Goal: Find contact information: Find contact information

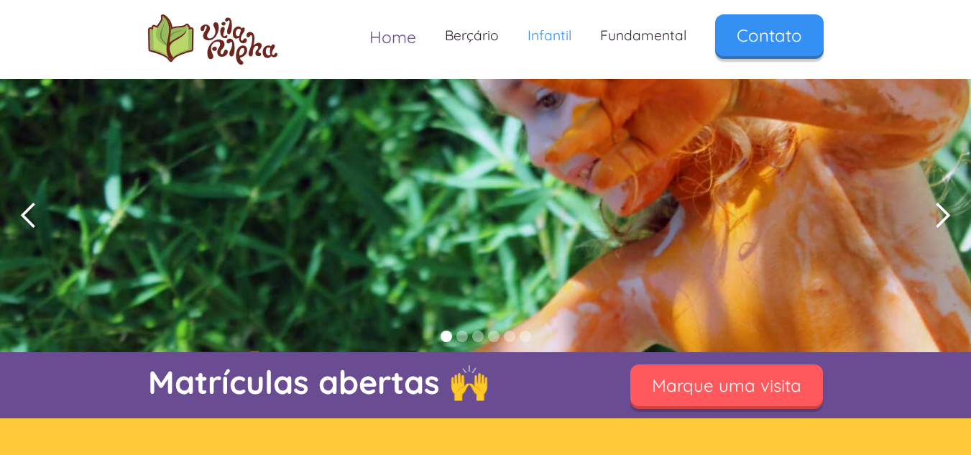
click at [407, 42] on span "Home" at bounding box center [392, 37] width 47 height 21
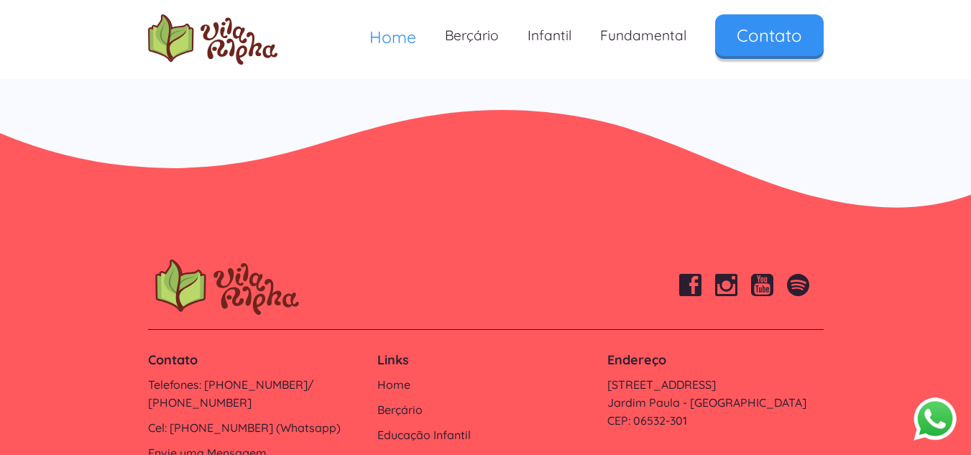
scroll to position [4905, 0]
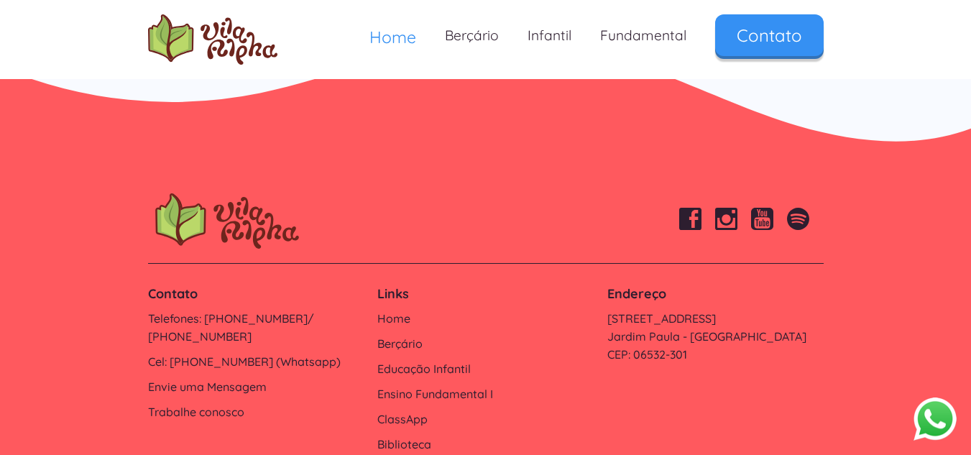
drag, startPoint x: 976, startPoint y: 47, endPoint x: 964, endPoint y: 459, distance: 412.7
click at [195, 403] on link "Trabalhe conosco" at bounding box center [256, 412] width 216 height 18
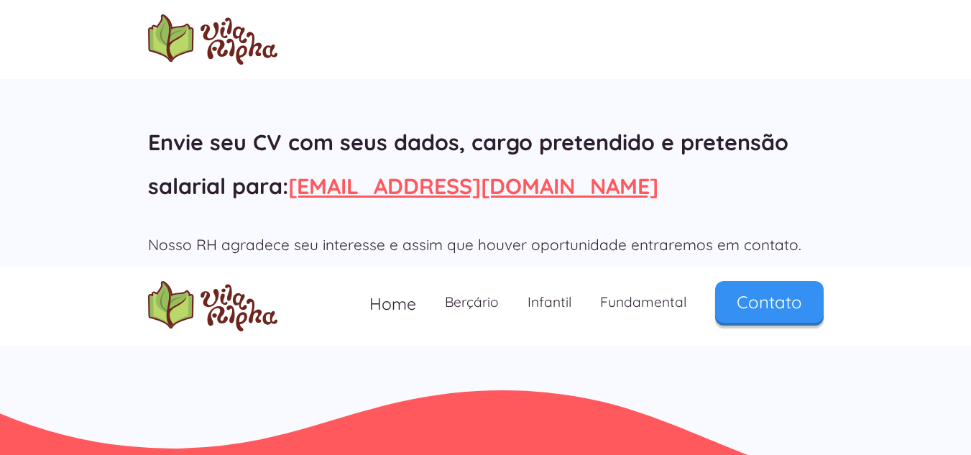
scroll to position [208, 0]
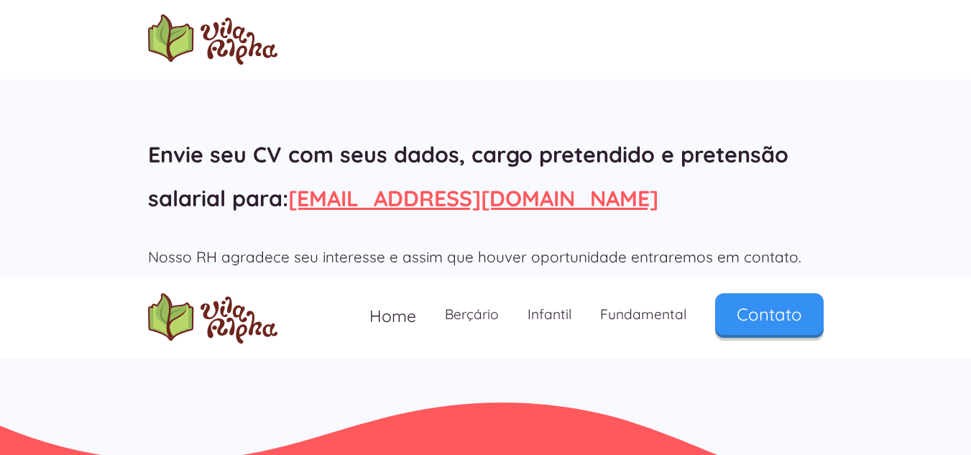
drag, startPoint x: 981, startPoint y: 133, endPoint x: 977, endPoint y: 257, distance: 123.7
click at [970, 247] on html "Trabalhe Conosco Perguntas Frequentes 🤔 Quais são os valores da matrícula e men…" at bounding box center [485, 19] width 971 height 455
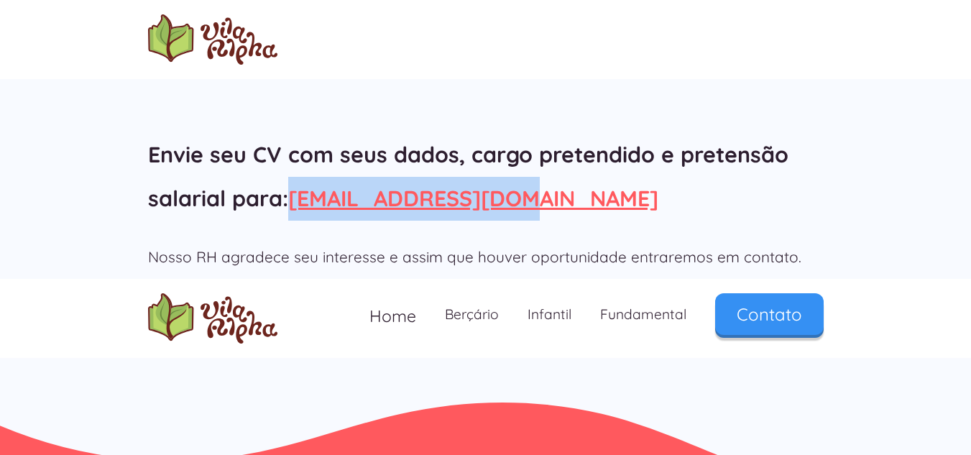
drag, startPoint x: 527, startPoint y: 199, endPoint x: 331, endPoint y: 191, distance: 195.6
click at [299, 190] on h2 "Que bom que você quer fazer parte do nosso time! Envie seu CV com seus dados, c…" at bounding box center [486, 132] width 676 height 175
click at [670, 191] on h2 "Que bom que você quer fazer parte do nosso time! Envie seu CV com seus dados, c…" at bounding box center [486, 132] width 676 height 175
